Goal: Check status: Check status

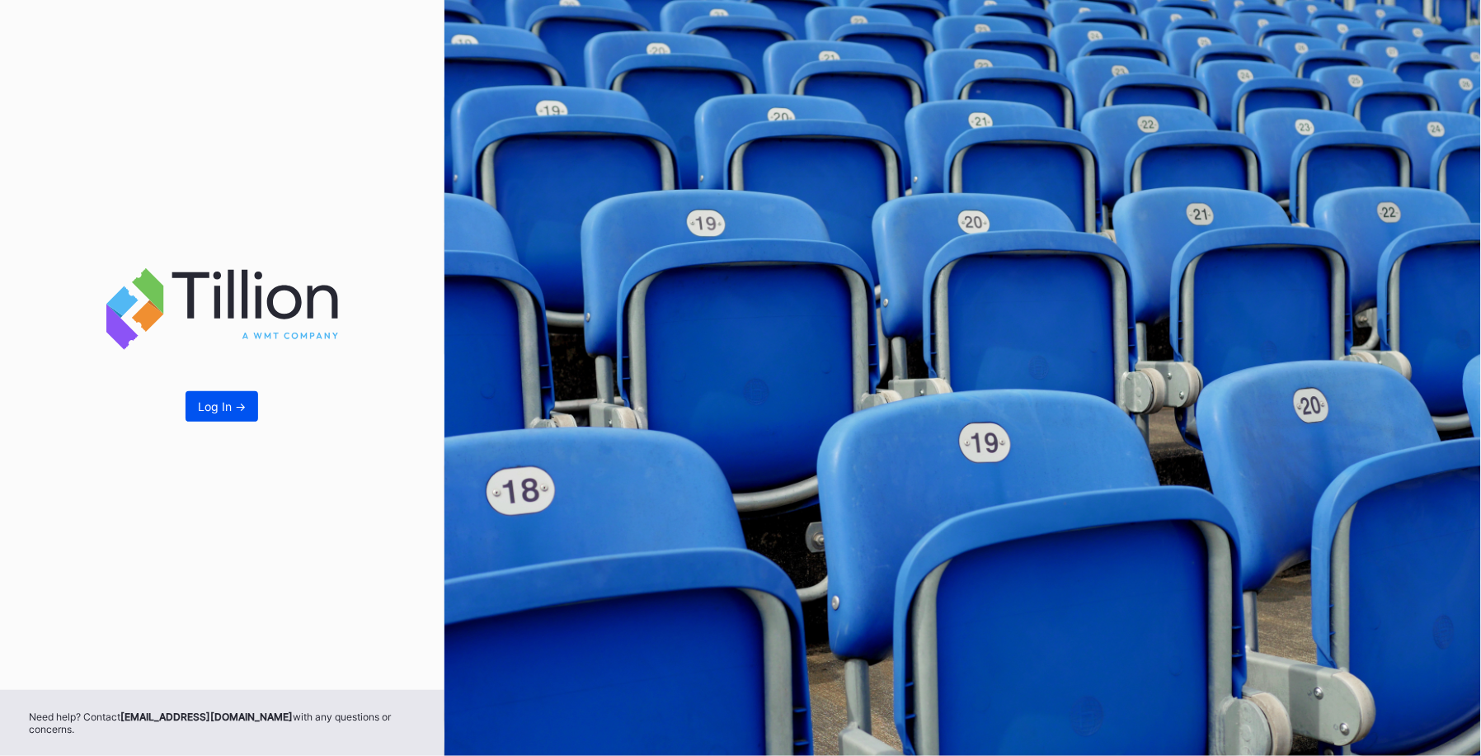
click at [226, 421] on button "Log In ->" at bounding box center [222, 406] width 73 height 31
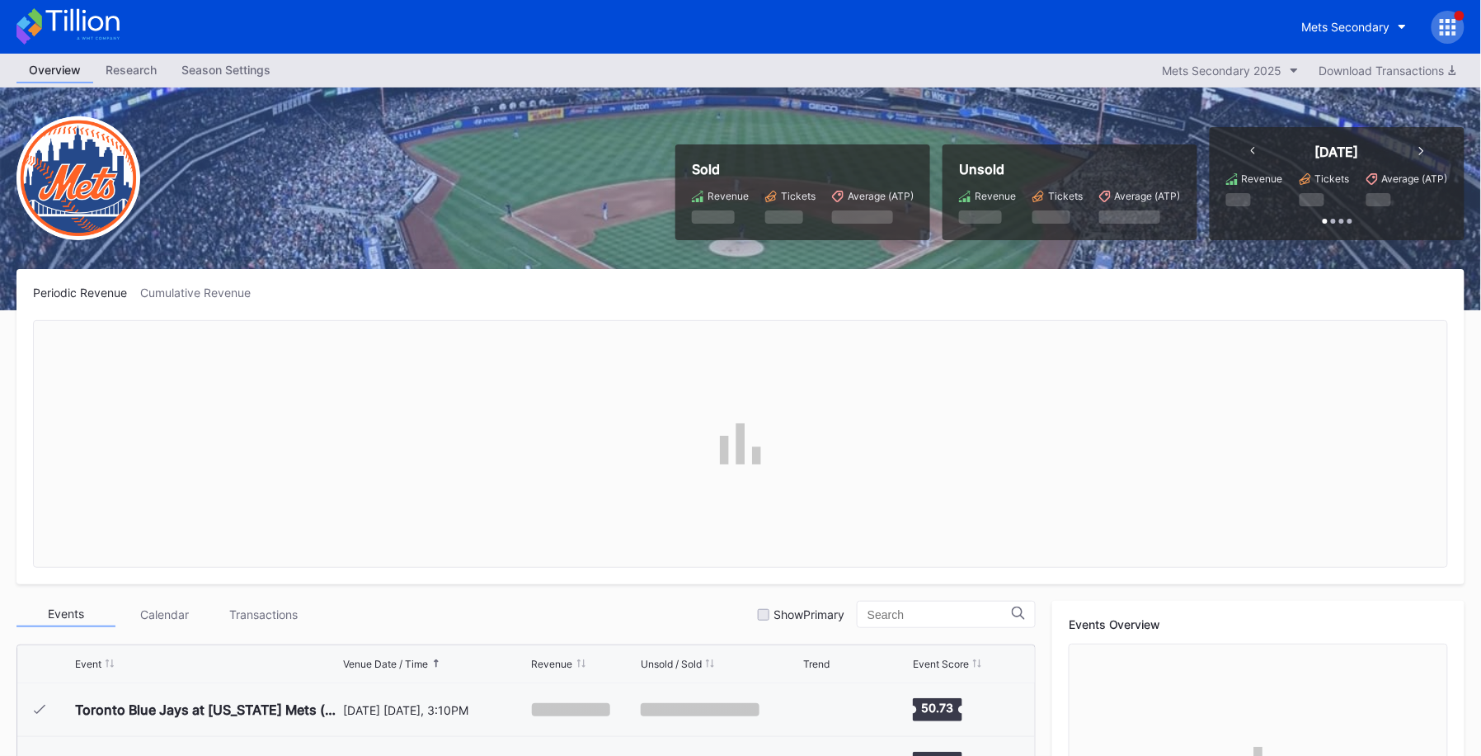
scroll to position [4176, 0]
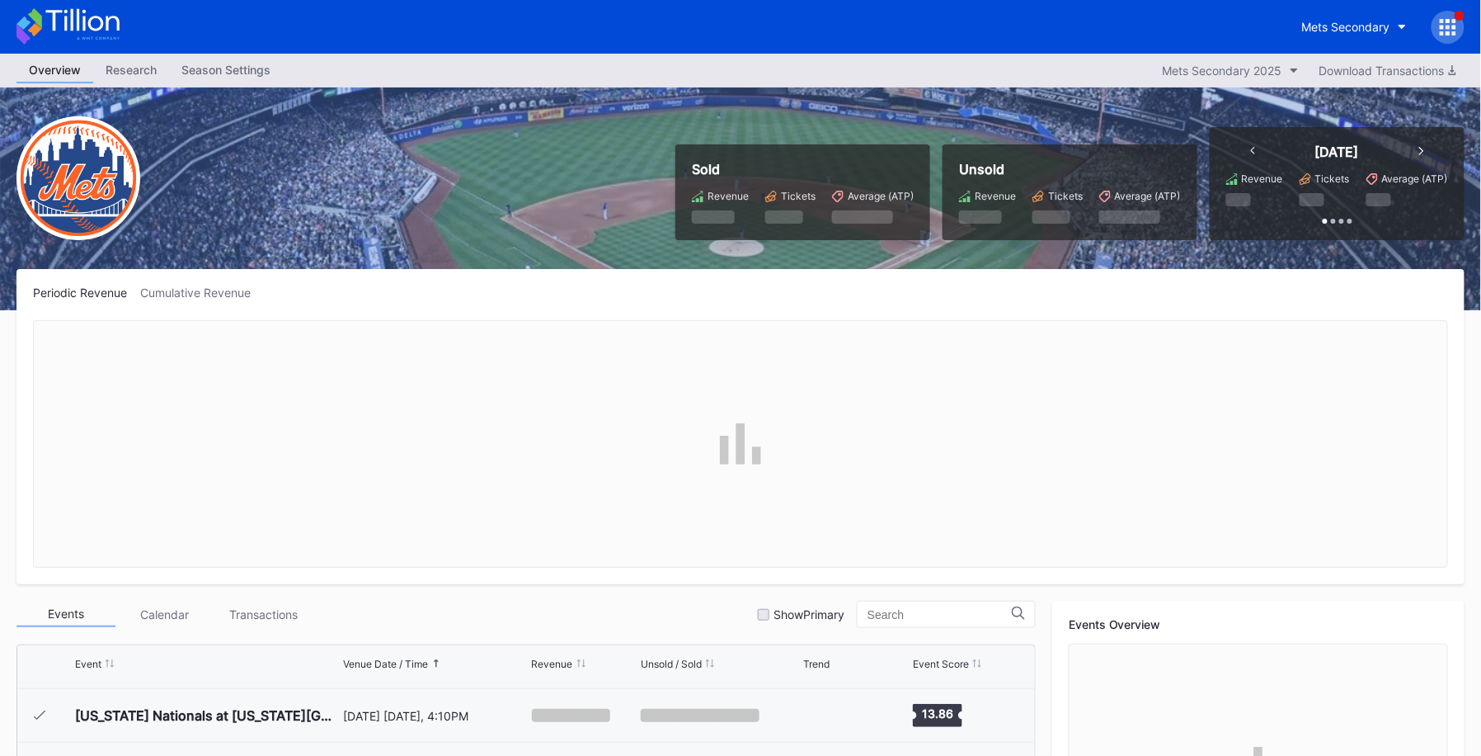
click at [1458, 20] on div at bounding box center [1448, 27] width 33 height 33
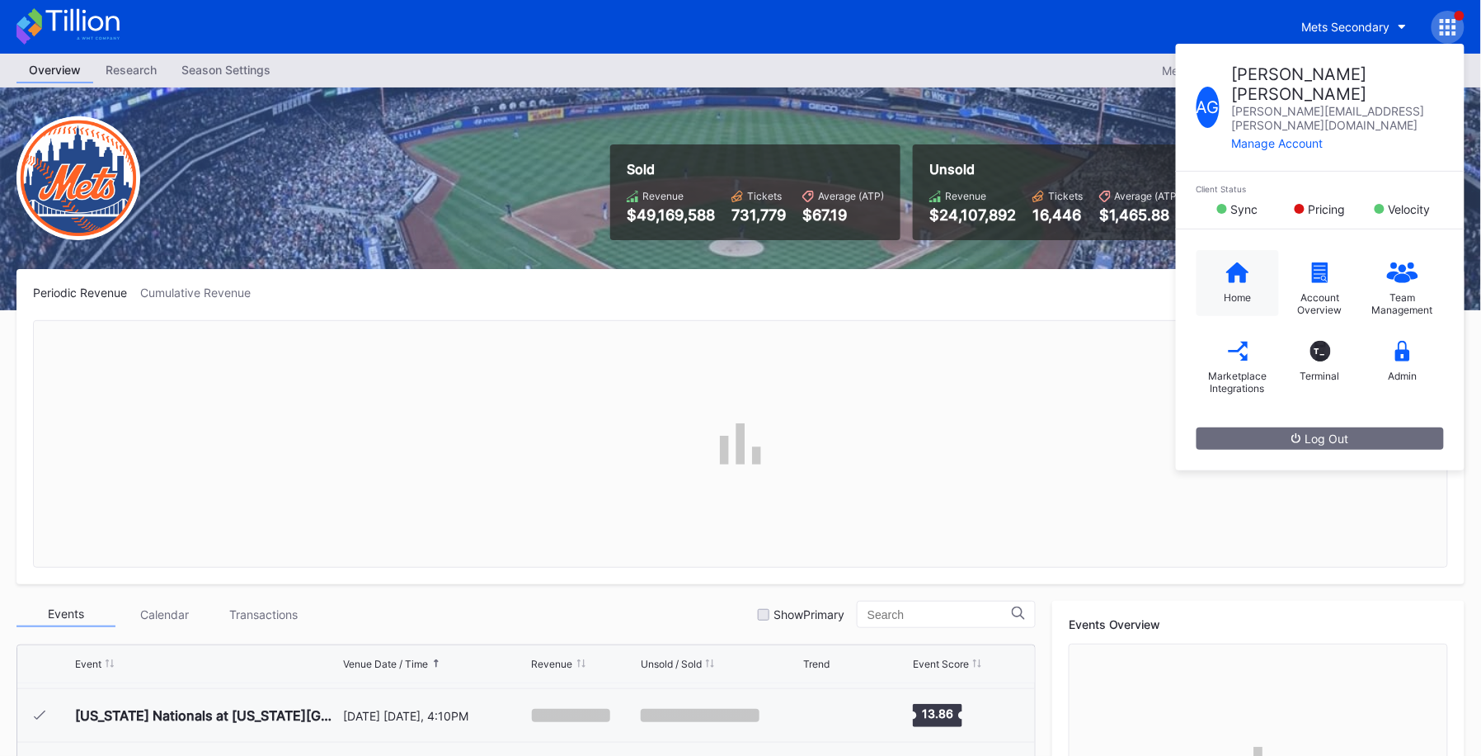
click at [1228, 254] on div "Home" at bounding box center [1238, 283] width 82 height 66
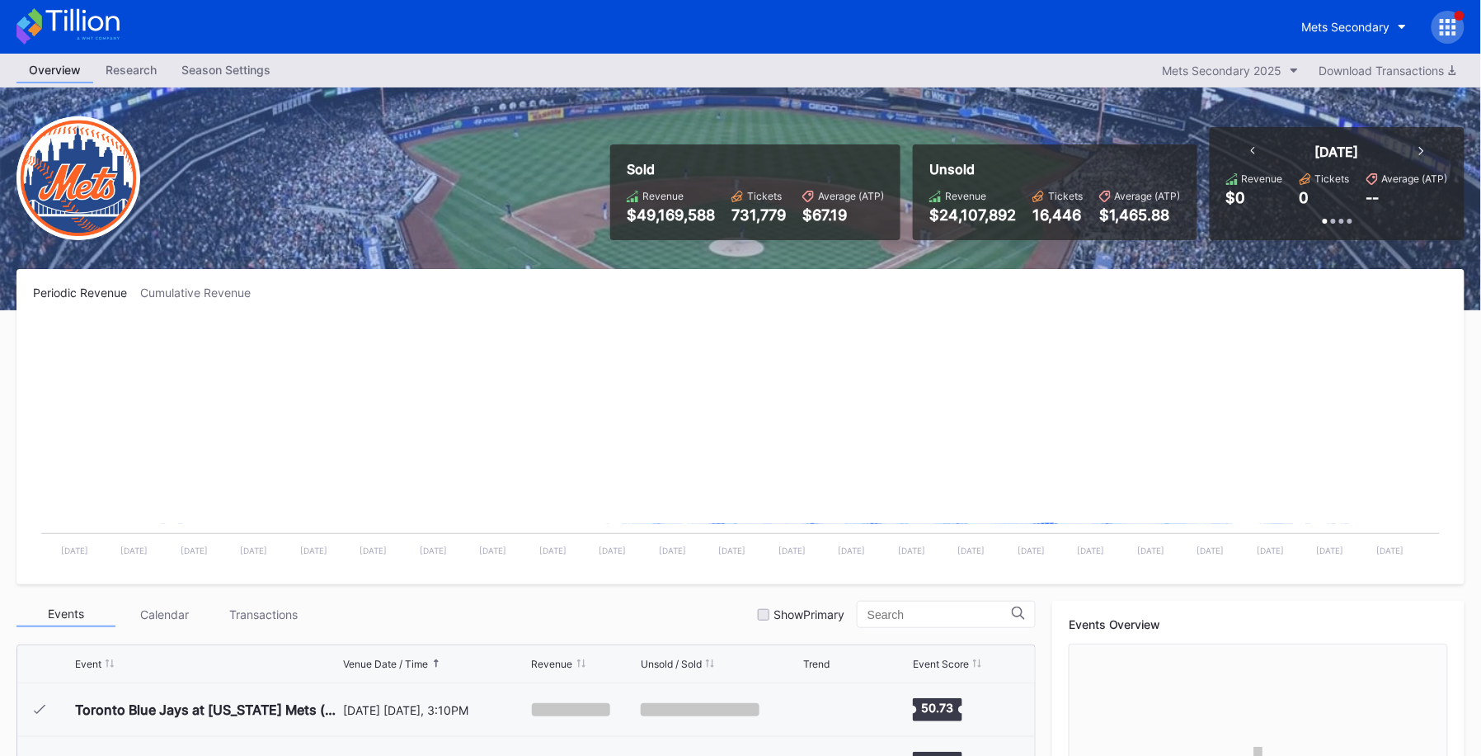
scroll to position [4176, 0]
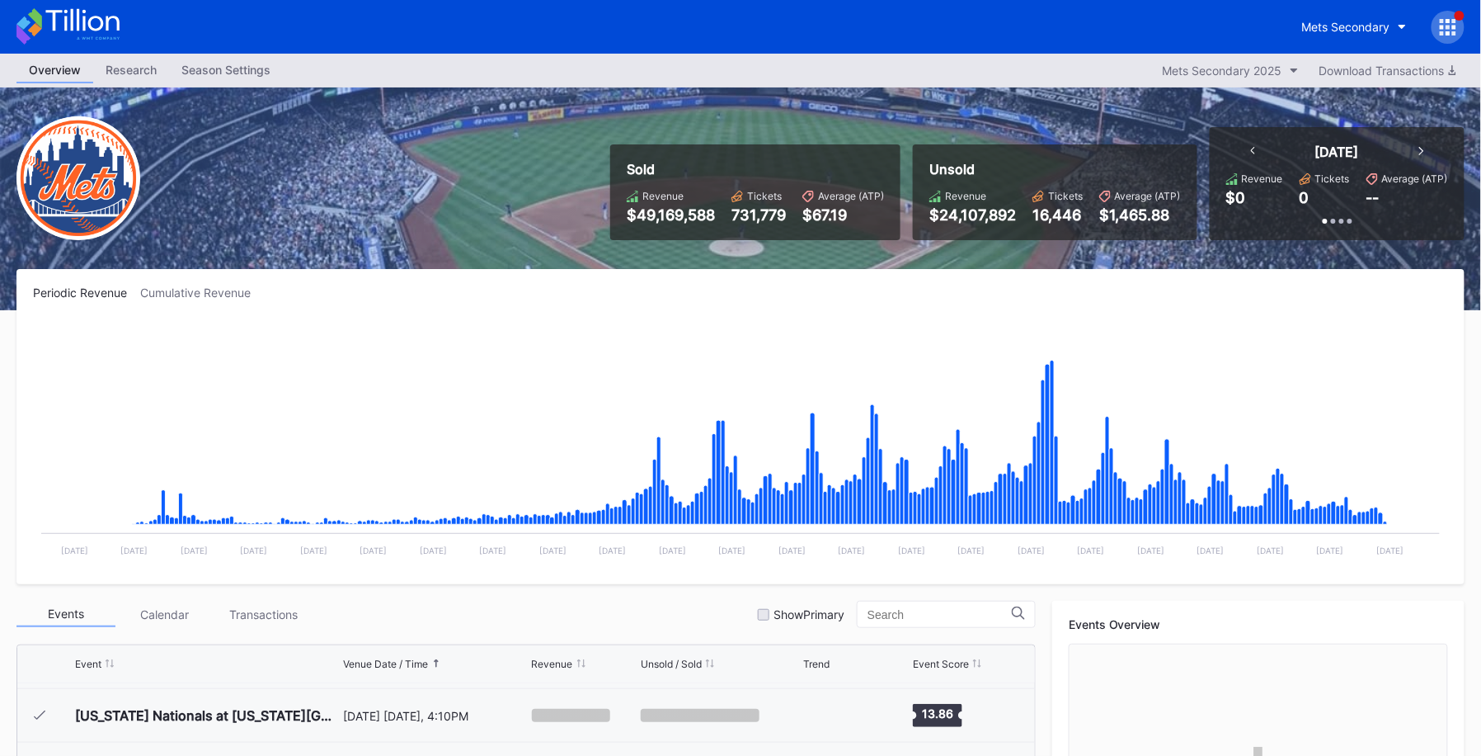
click at [1448, 17] on div at bounding box center [1448, 27] width 33 height 33
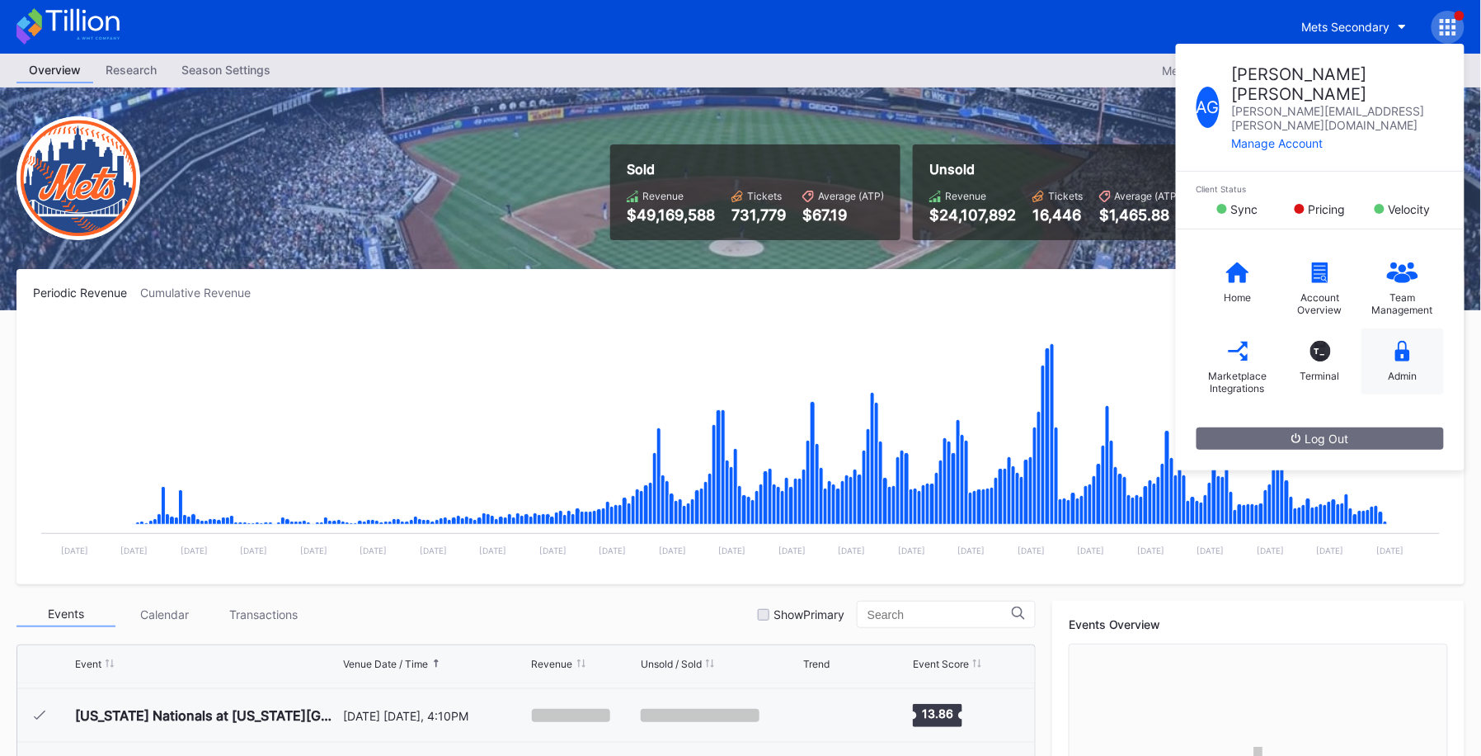
click at [1397, 341] on icon at bounding box center [1403, 351] width 15 height 21
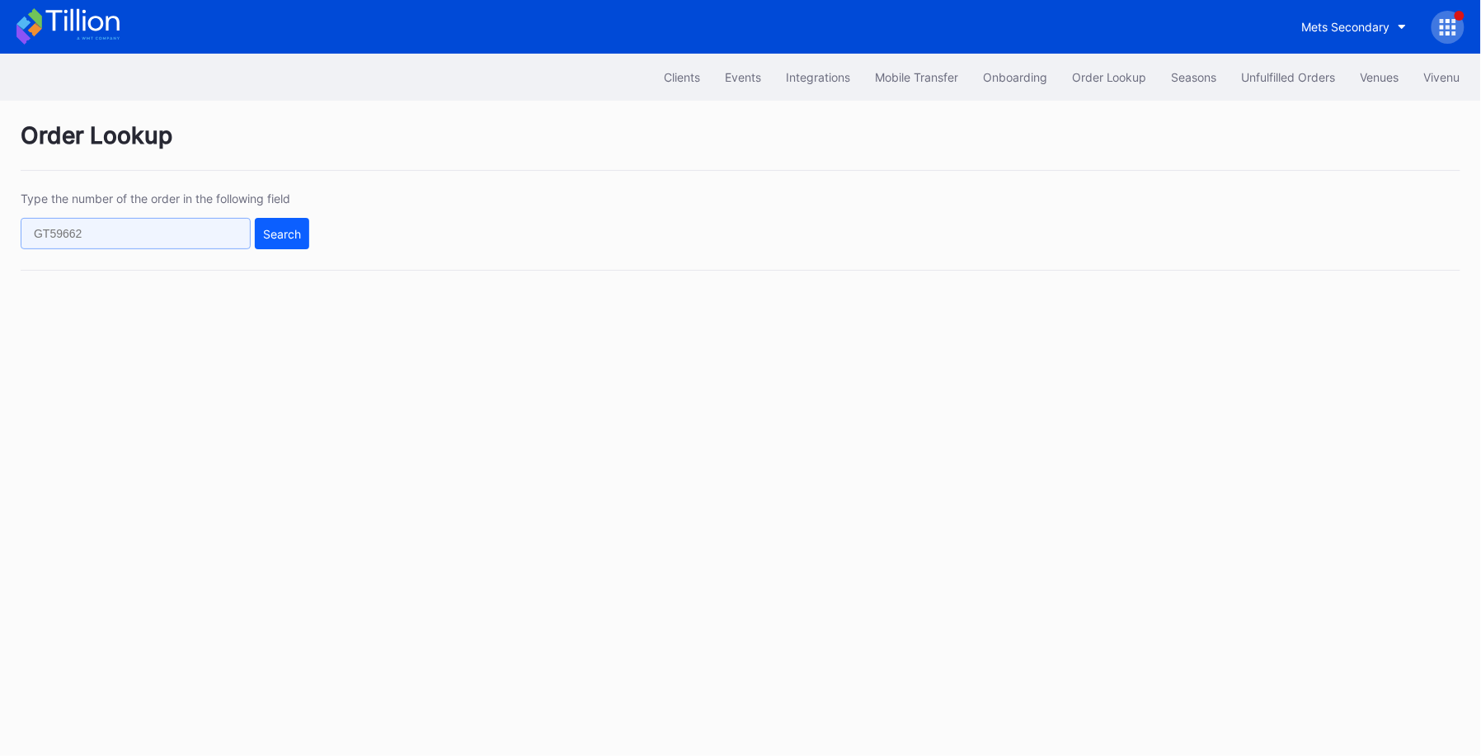
click at [107, 226] on input "text" at bounding box center [136, 233] width 230 height 31
paste input "563563949"
type input "563563949"
click at [278, 236] on div "Search" at bounding box center [282, 234] width 38 height 14
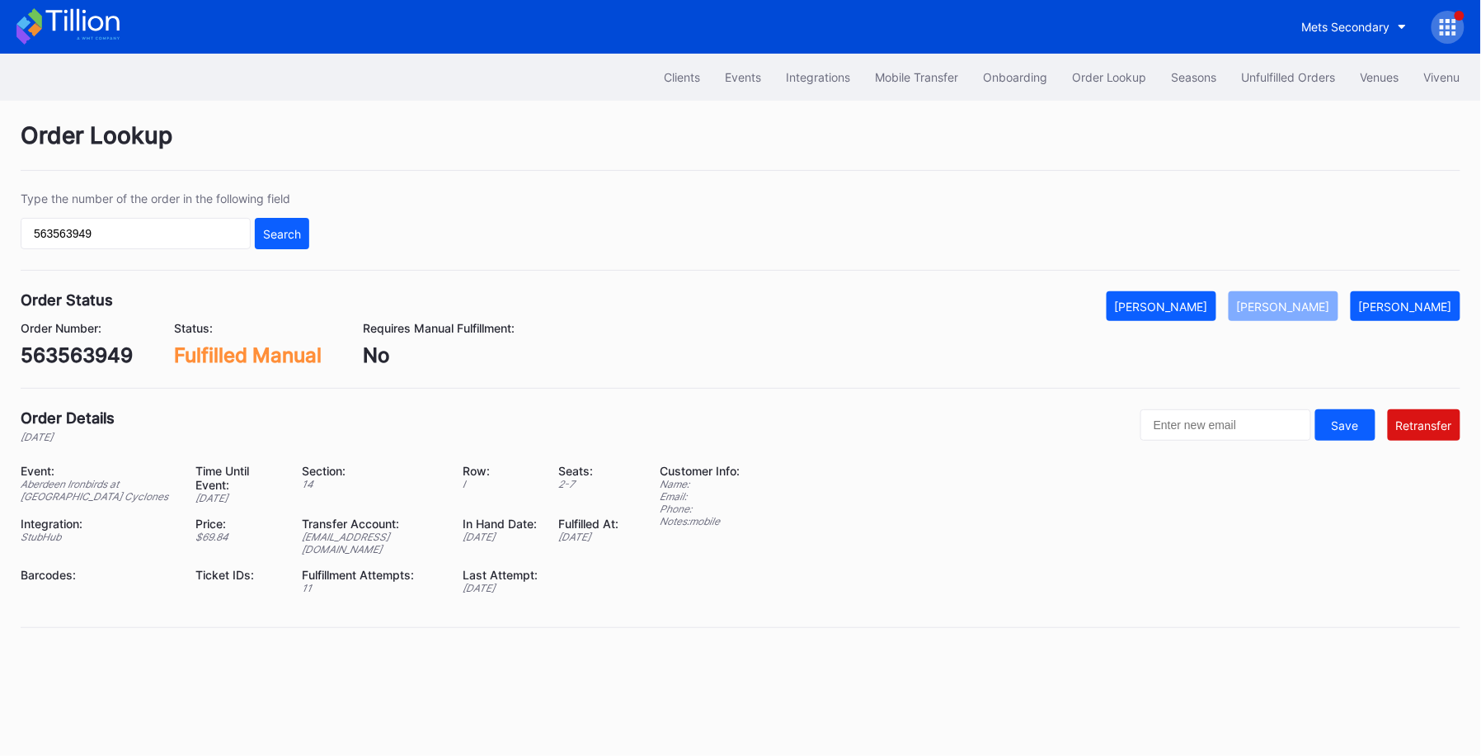
click at [298, 356] on div "Fulfilled Manual" at bounding box center [248, 355] width 148 height 24
click at [411, 337] on div "Requires Manual Fulfillment: No" at bounding box center [439, 344] width 152 height 46
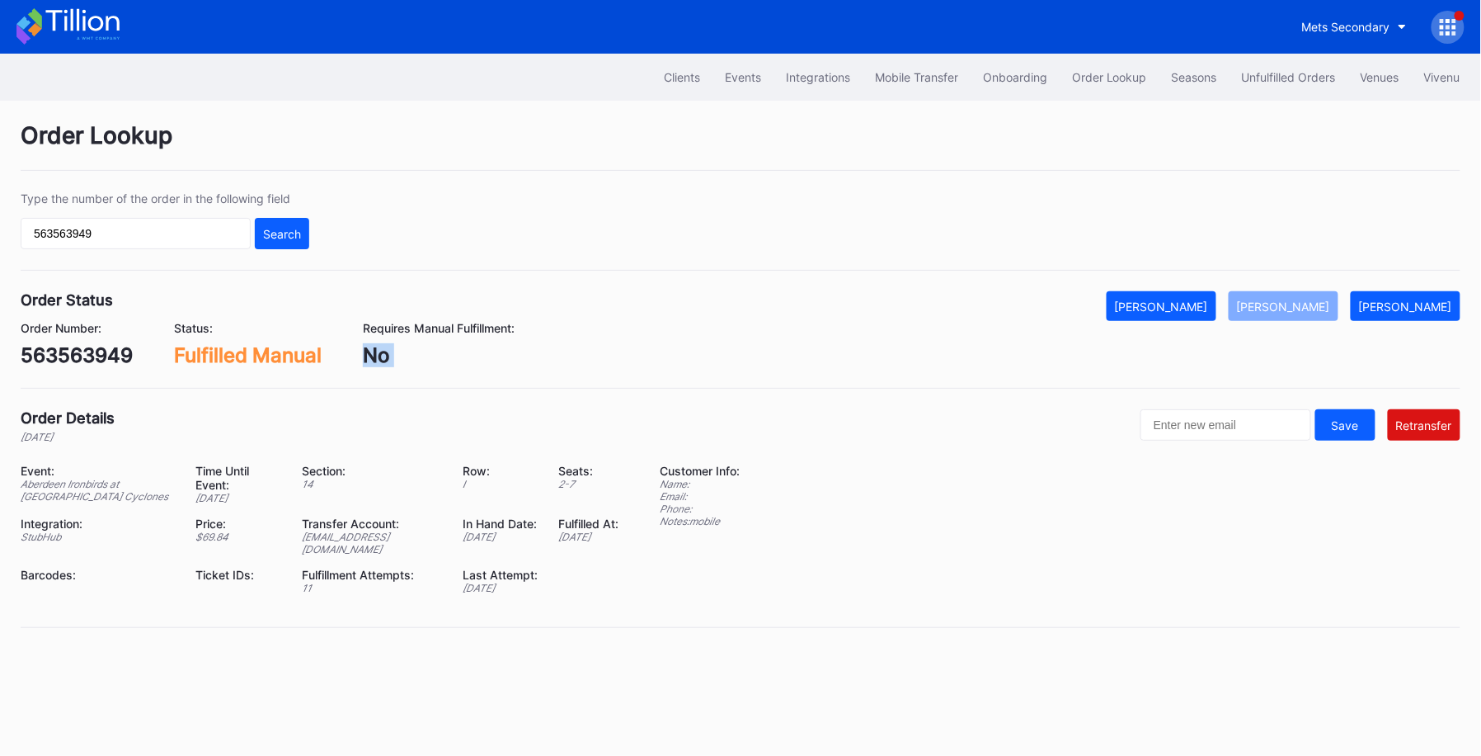
click at [411, 337] on div "Requires Manual Fulfillment: No" at bounding box center [439, 344] width 152 height 46
click at [371, 356] on div "No" at bounding box center [439, 355] width 152 height 24
click at [304, 346] on div "Fulfilled Manual" at bounding box center [248, 355] width 148 height 24
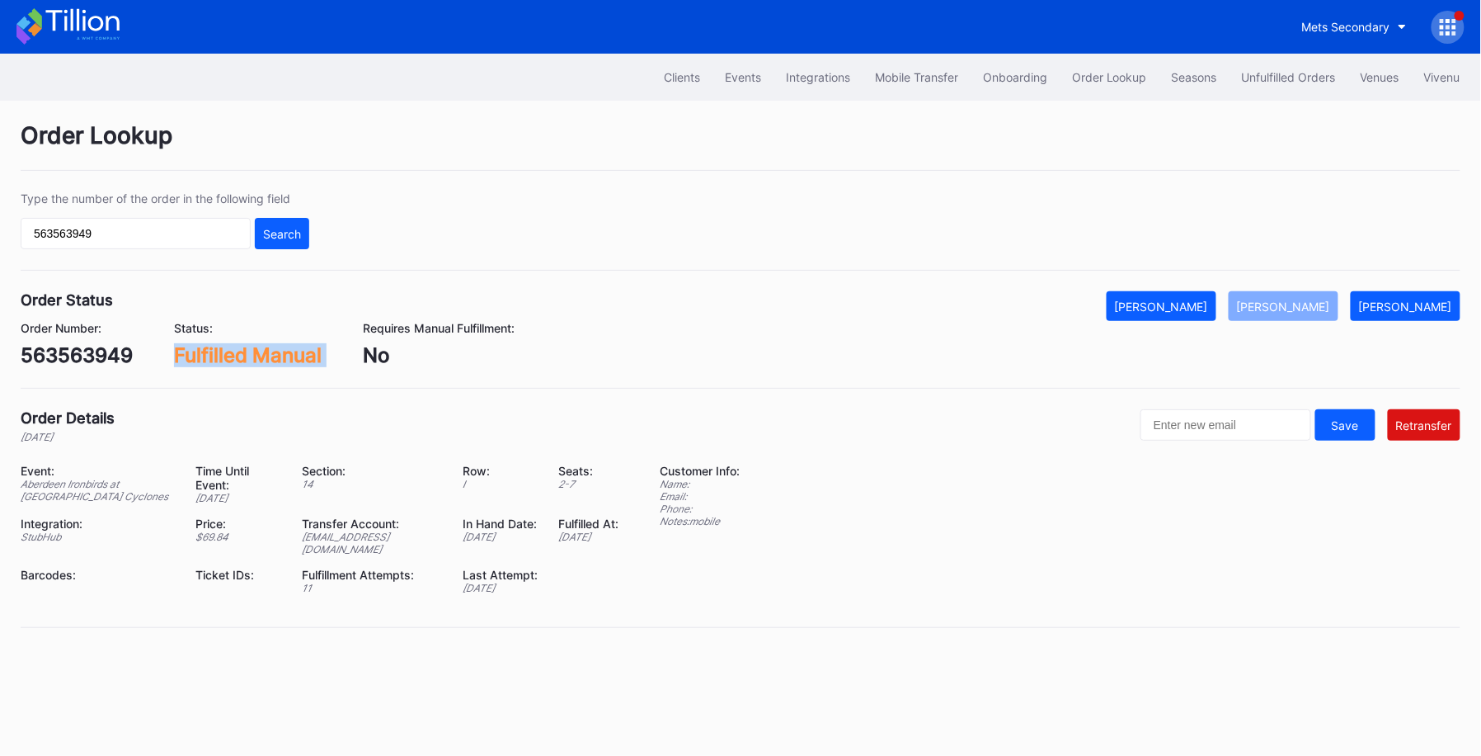
click at [304, 346] on div "Fulfilled Manual" at bounding box center [248, 355] width 148 height 24
click at [701, 187] on div "Order Lookup Type the number of the order in the following field 563563949 Sear…" at bounding box center [740, 385] width 1481 height 568
click at [491, 343] on div "No" at bounding box center [439, 355] width 152 height 24
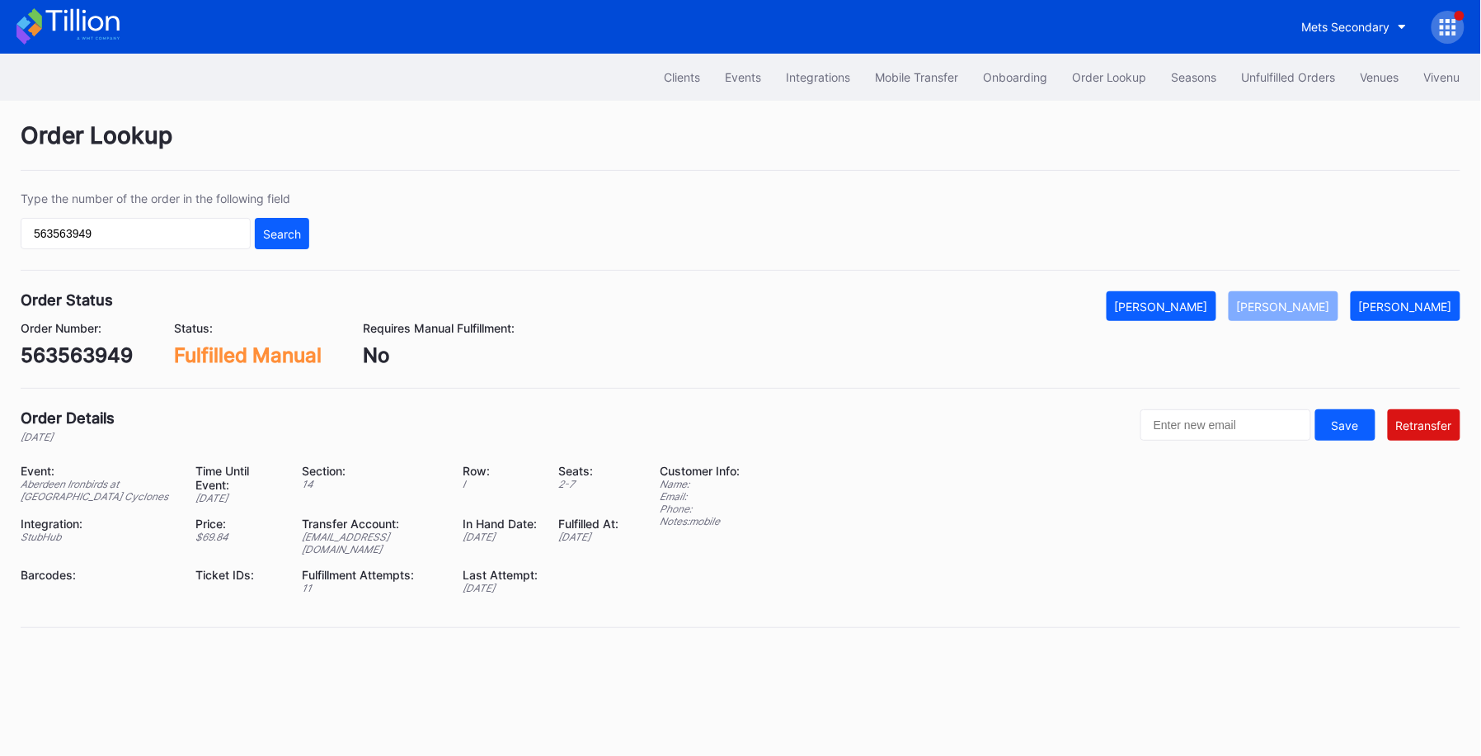
click at [270, 352] on div "Fulfilled Manual" at bounding box center [248, 355] width 148 height 24
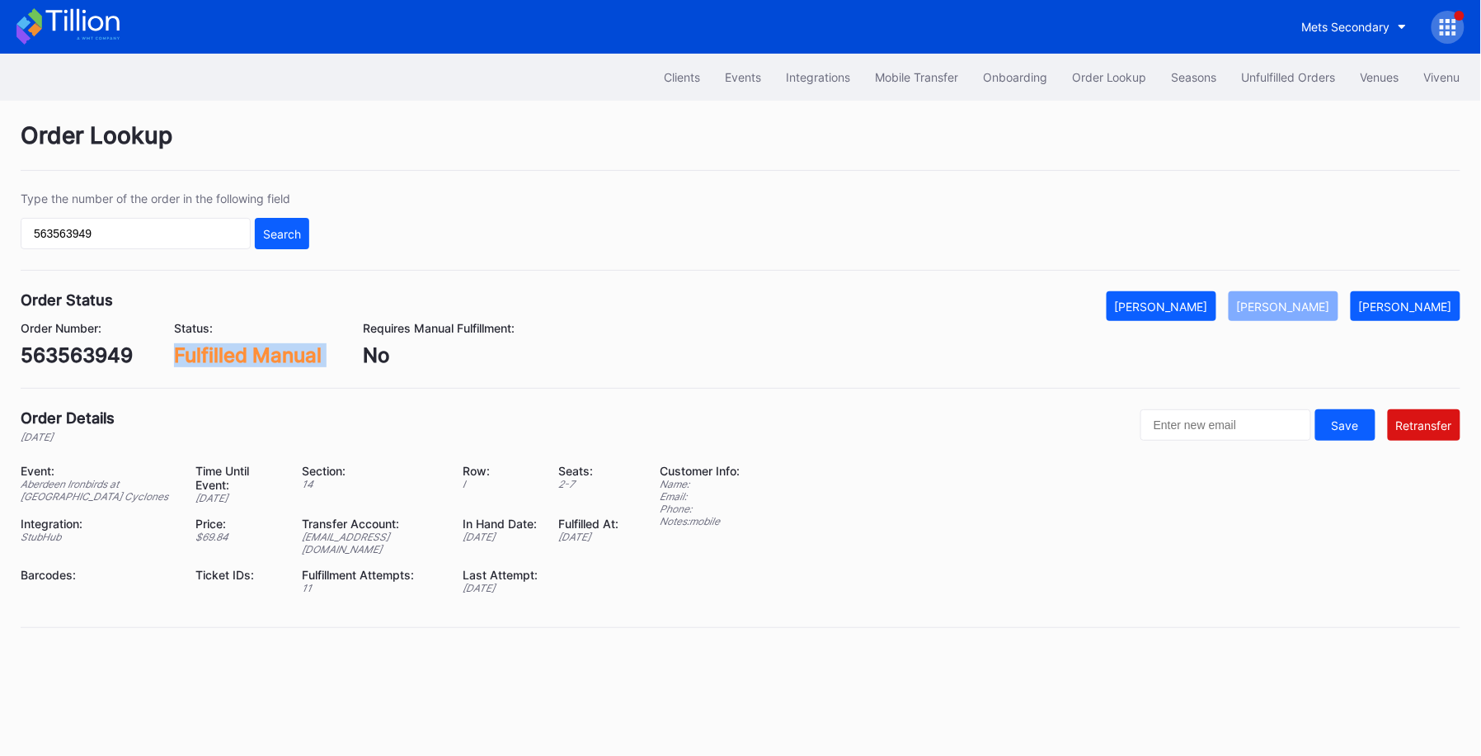
click at [270, 352] on div "Fulfilled Manual" at bounding box center [248, 355] width 148 height 24
click at [203, 530] on div "$ 69.84" at bounding box center [238, 536] width 87 height 12
copy div "69.84"
